Goal: Information Seeking & Learning: Find contact information

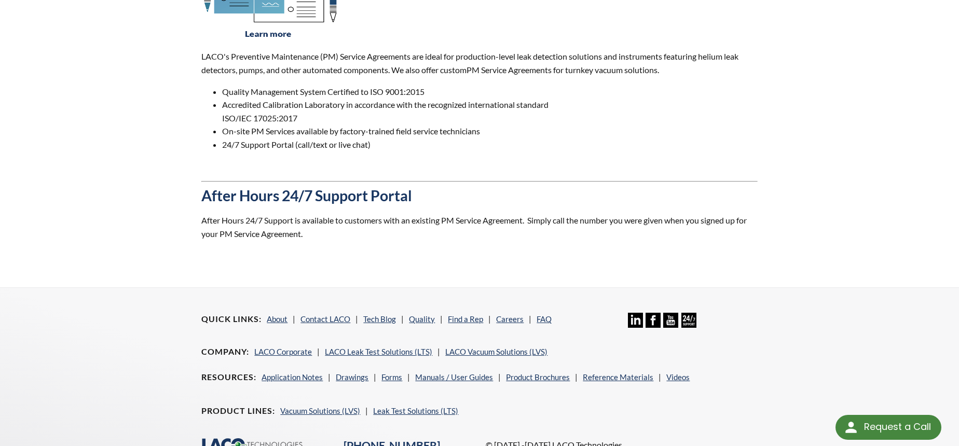
scroll to position [962, 0]
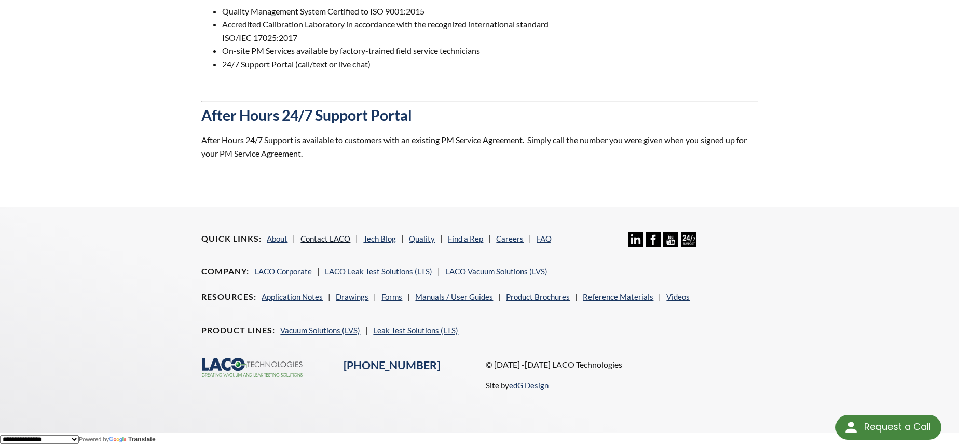
click at [339, 238] on link "Contact LACO" at bounding box center [325, 238] width 50 height 9
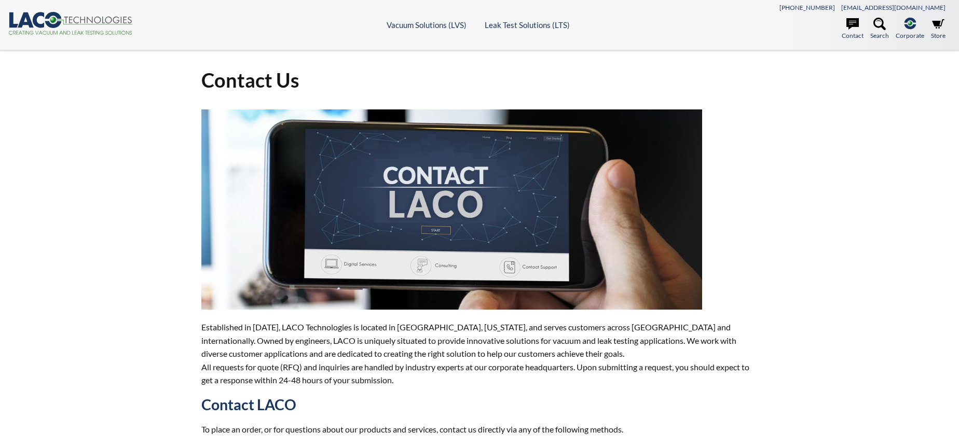
select select "Language Translate Widget"
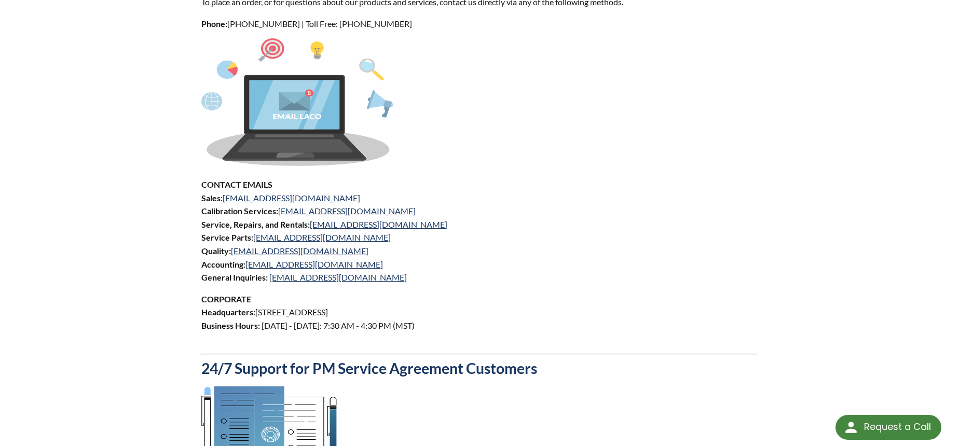
scroll to position [519, 0]
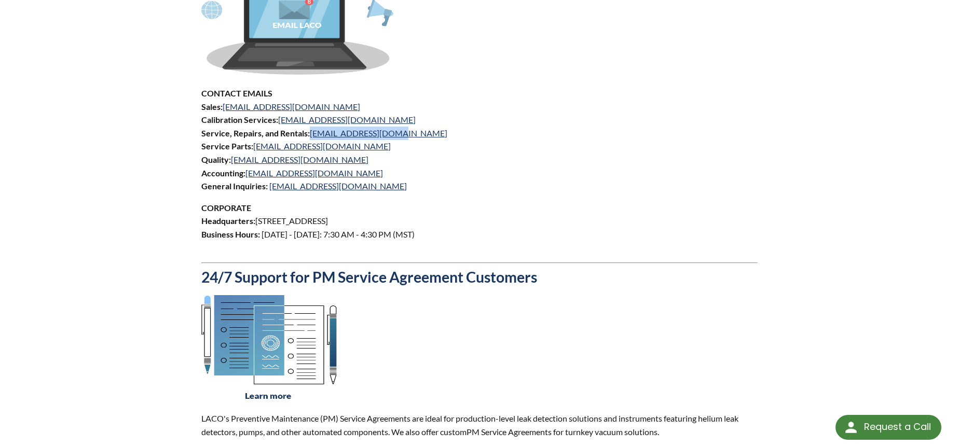
drag, startPoint x: 393, startPoint y: 134, endPoint x: 310, endPoint y: 134, distance: 83.5
click at [310, 134] on p "CONTACT EMAILS Sales: [EMAIL_ADDRESS][DOMAIN_NAME] Calibration Services: [EMAIL…" at bounding box center [479, 140] width 556 height 106
copy p "[EMAIL_ADDRESS][DOMAIN_NAME]"
